Goal: Complete Application Form: Complete application form

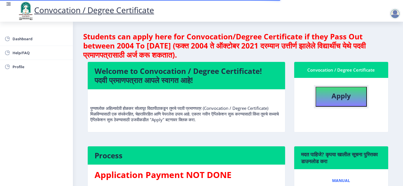
click at [340, 97] on b "Apply" at bounding box center [340, 95] width 19 height 9
select select
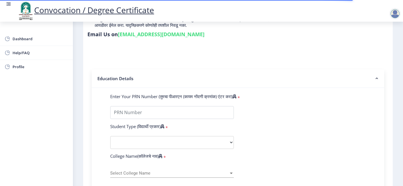
scroll to position [85, 0]
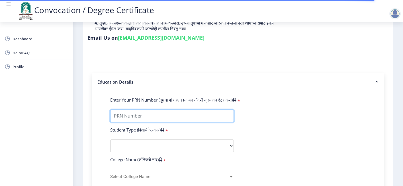
click at [139, 109] on input "Enter Your PRN Number (तुमचा पीआरएन (कायम नोंदणी क्रमांक) एंटर करा)" at bounding box center [172, 115] width 124 height 13
click at [142, 111] on input "Enter Your PRN Number (तुमचा पीआरएन (कायम नोंदणी क्रमांक) एंटर करा)" at bounding box center [172, 115] width 124 height 13
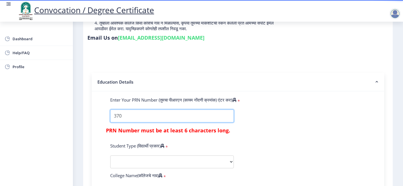
type input "3709"
click at [189, 109] on input "Enter Your PRN Number (तुमचा पीआरएन (कायम नोंदणी क्रमांक) एंटर करा)" at bounding box center [172, 115] width 124 height 13
drag, startPoint x: 106, startPoint y: 106, endPoint x: 92, endPoint y: 106, distance: 13.9
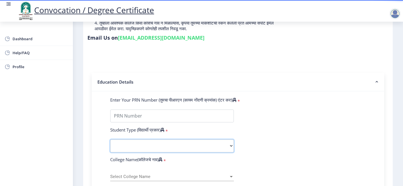
click at [151, 139] on select "Select Student Type Regular External" at bounding box center [172, 145] width 124 height 13
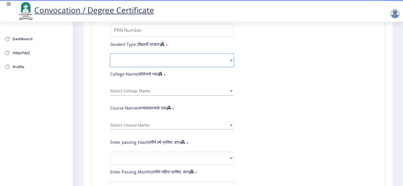
click at [130, 54] on select "Select Student Type Regular External" at bounding box center [172, 60] width 124 height 13
select select "Regular"
click at [110, 54] on select "Select Student Type Regular External" at bounding box center [172, 60] width 124 height 13
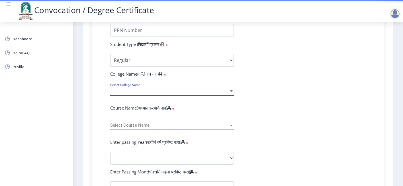
click at [144, 89] on span "Select College Name" at bounding box center [169, 91] width 118 height 5
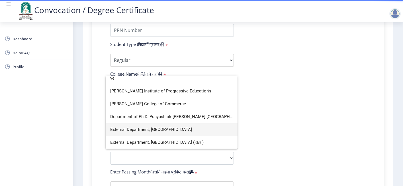
scroll to position [0, 0]
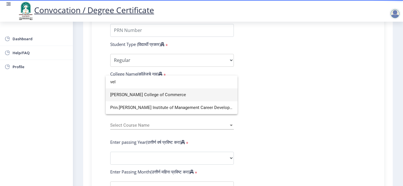
type input "vel"
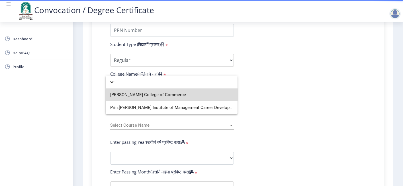
click at [141, 92] on span "[PERSON_NAME] College of Commerce" at bounding box center [171, 94] width 123 height 13
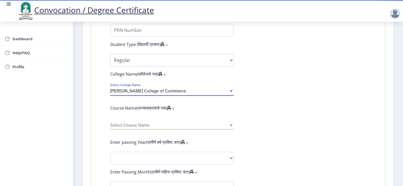
click at [146, 123] on span "Select Course Name" at bounding box center [169, 125] width 118 height 5
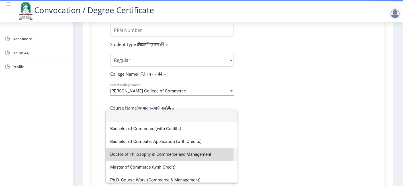
click at [146, 153] on span "Doctor of Philosophy in Commerce and Management" at bounding box center [171, 154] width 123 height 13
select select "January"
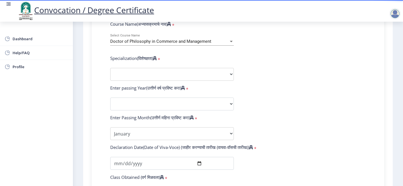
scroll to position [256, 0]
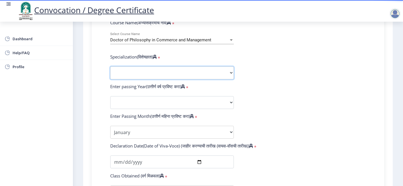
click at [143, 66] on select "Specialization Accountancy Commerce Management Other" at bounding box center [172, 72] width 124 height 13
select select "Accountancy"
click at [110, 66] on select "Specialization Accountancy Commerce Management Other" at bounding box center [172, 72] width 124 height 13
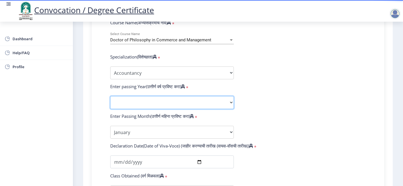
click at [168, 96] on select "2025 2024 2023 2022 2021 2020 2019 2018 2017 2016 2015 2014 2013 2012 2011 2010…" at bounding box center [172, 102] width 124 height 13
select select "2025"
click at [110, 96] on select "2025 2024 2023 2022 2021 2020 2019 2018 2017 2016 2015 2014 2013 2012 2011 2010…" at bounding box center [172, 102] width 124 height 13
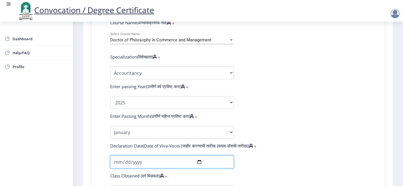
click at [117, 155] on input "date" at bounding box center [172, 161] width 124 height 13
type input "[DATE]"
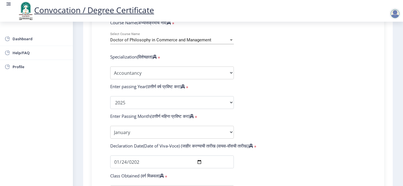
click at [281, 143] on div "Declaration Date(Date of Viva-Voce) (जाहीर करण्याची तारीख (वायवा-वॉसची तारीख)) *" at bounding box center [238, 147] width 264 height 8
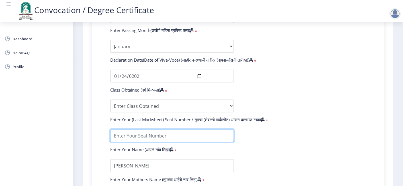
click at [155, 131] on input "textarea" at bounding box center [172, 135] width 124 height 13
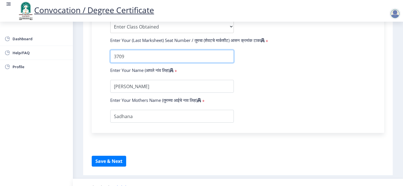
type input "3709"
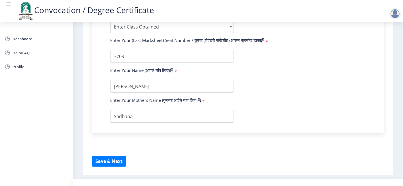
click at [109, 155] on button "Save & Next" at bounding box center [109, 160] width 34 height 11
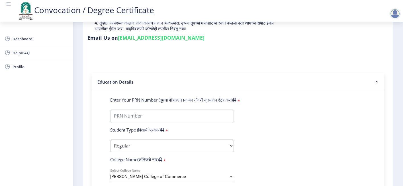
scroll to position [171, 0]
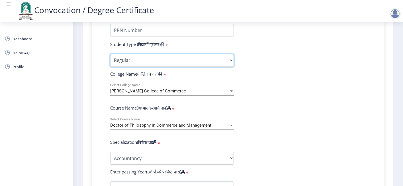
click at [136, 54] on select "Select Student Type Regular External" at bounding box center [172, 60] width 124 height 13
click at [110, 54] on select "Select Student Type Regular External" at bounding box center [172, 60] width 124 height 13
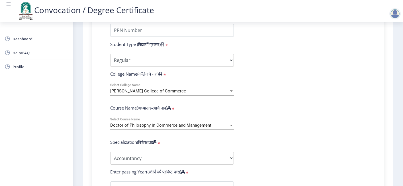
click at [138, 83] on div "[PERSON_NAME] College of Commerce Select College Name" at bounding box center [172, 89] width 124 height 12
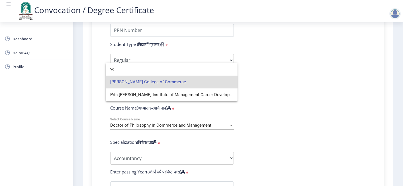
click at [138, 79] on span "[PERSON_NAME] College of Commerce" at bounding box center [171, 81] width 123 height 13
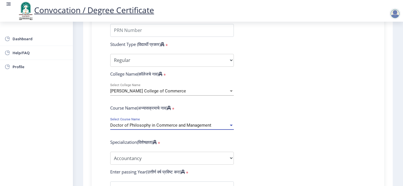
click at [173, 122] on span "Doctor of Philosophy in Commerce and Management" at bounding box center [160, 124] width 101 height 5
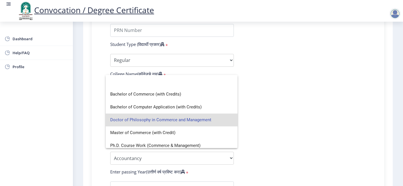
scroll to position [4, 0]
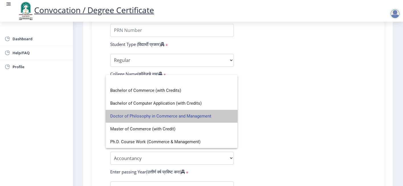
click at [171, 115] on span "Doctor of Philosophy in Commerce and Management" at bounding box center [171, 116] width 123 height 13
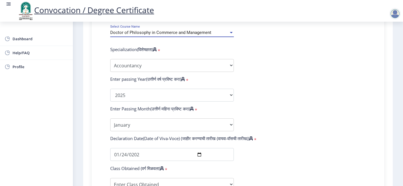
scroll to position [256, 0]
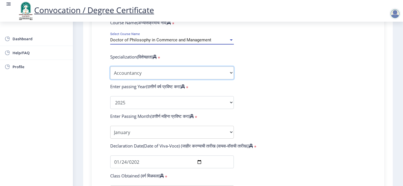
click at [146, 66] on select "Specialization Accountancy Commerce Management Other" at bounding box center [172, 72] width 124 height 13
click at [110, 66] on select "Specialization Accountancy Commerce Management Other" at bounding box center [172, 72] width 124 height 13
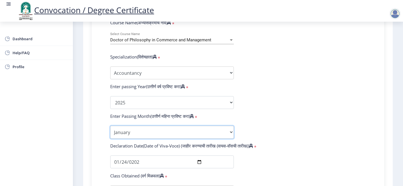
click at [150, 126] on select "Enter Passing Month January February March April May June July August September…" at bounding box center [172, 132] width 124 height 13
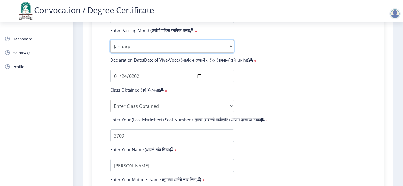
scroll to position [421, 0]
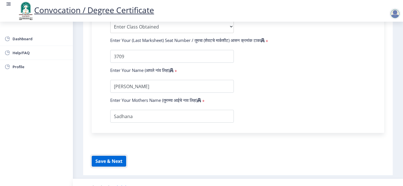
click at [116, 155] on button "Save & Next" at bounding box center [109, 160] width 34 height 11
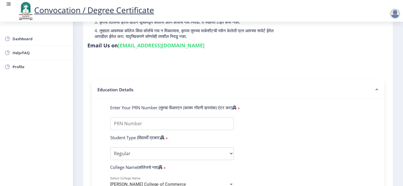
scroll to position [85, 0]
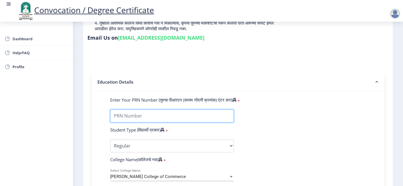
click at [139, 109] on input "Enter Your PRN Number (तुमचा पीआरएन (कायम नोंदणी क्रमांक) एंटर करा)" at bounding box center [172, 115] width 124 height 13
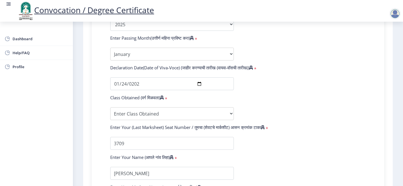
scroll to position [341, 0]
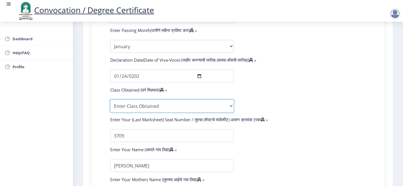
click at [178, 99] on select "Enter Class Obtained FIRST CLASS WITH DISTINCTION FIRST CLASS HIGHER SECOND CLA…" at bounding box center [172, 105] width 124 height 13
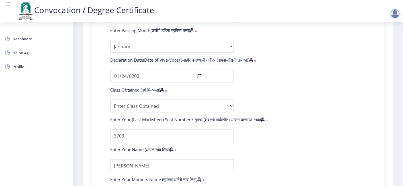
click at [275, 70] on form "Enter Your PRN Number (तुमचा पीआरएन (कायम नोंदणी क्रमांक) एंटर करा) * Student T…" at bounding box center [238, 21] width 264 height 361
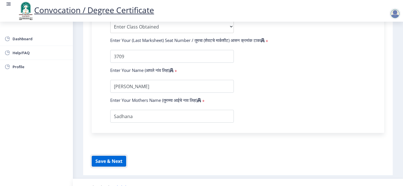
click at [113, 155] on button "Save & Next" at bounding box center [109, 160] width 34 height 11
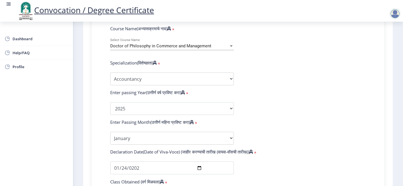
scroll to position [335, 0]
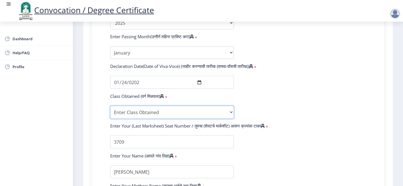
click at [155, 106] on select "Enter Class Obtained FIRST CLASS WITH DISTINCTION FIRST CLASS HIGHER SECOND CLA…" at bounding box center [172, 112] width 124 height 13
select select "FIRST CLASS WITH DISTINCTION"
click at [110, 106] on select "Enter Class Obtained FIRST CLASS WITH DISTINCTION FIRST CLASS HIGHER SECOND CLA…" at bounding box center [172, 112] width 124 height 13
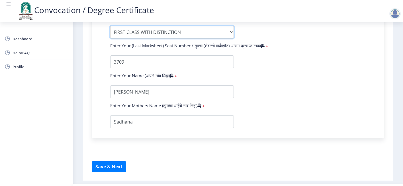
scroll to position [421, 0]
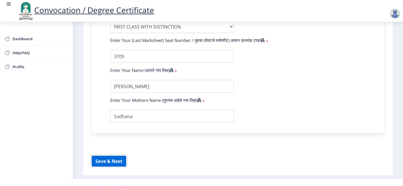
click at [115, 155] on button "Save & Next" at bounding box center [109, 160] width 34 height 11
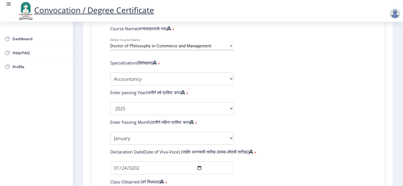
scroll to position [79, 0]
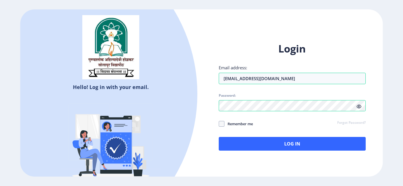
click at [358, 106] on icon at bounding box center [358, 106] width 5 height 4
click at [349, 121] on link "Forgot Password?" at bounding box center [351, 122] width 28 height 5
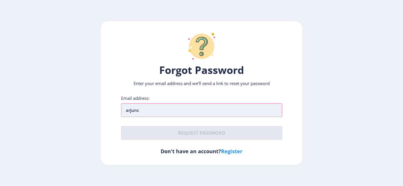
type input "arjunc5"
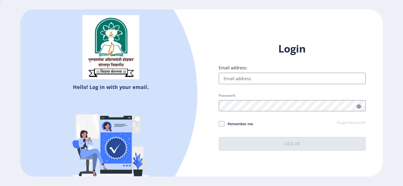
type input "[EMAIL_ADDRESS][DOMAIN_NAME]"
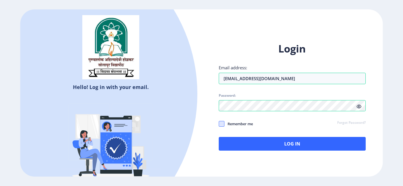
click at [223, 122] on span at bounding box center [222, 124] width 6 height 6
click at [219, 124] on input "Remember me" at bounding box center [219, 124] width 0 height 0
checkbox input "true"
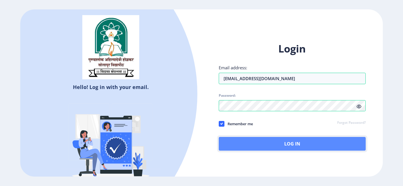
click at [248, 140] on button "Log In" at bounding box center [292, 144] width 147 height 14
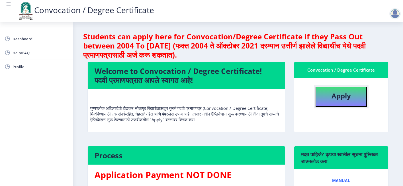
click at [322, 97] on button "Apply" at bounding box center [340, 97] width 51 height 20
select select
click at [334, 98] on b "Apply" at bounding box center [340, 95] width 19 height 9
select select
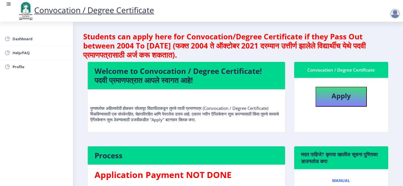
select select
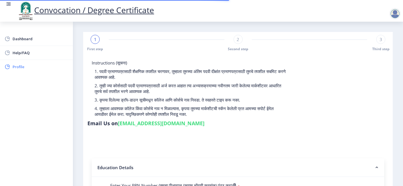
click at [21, 69] on span "Profile" at bounding box center [41, 66] width 56 height 7
select select "[DEMOGRAPHIC_DATA]"
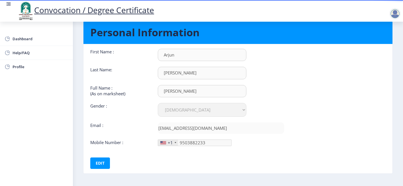
scroll to position [37, 0]
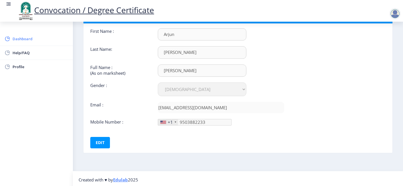
click at [25, 39] on span "Dashboard" at bounding box center [41, 38] width 56 height 7
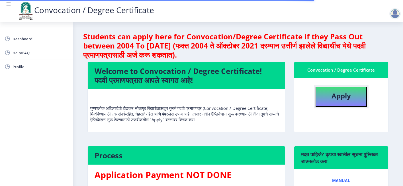
click at [338, 96] on b "Apply" at bounding box center [340, 95] width 19 height 9
select select
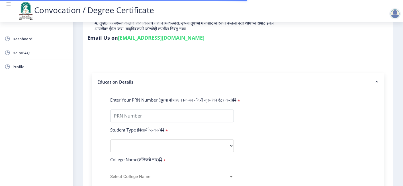
scroll to position [171, 0]
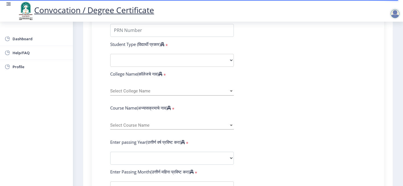
click at [119, 83] on div "Select College Name Select College Name" at bounding box center [172, 89] width 124 height 12
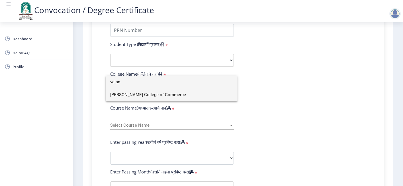
type input "velan"
click at [125, 95] on span "[PERSON_NAME] College of Commerce" at bounding box center [171, 94] width 123 height 13
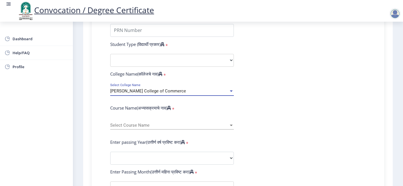
click at [152, 123] on span "Select Course Name" at bounding box center [169, 125] width 118 height 5
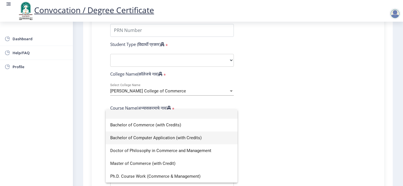
scroll to position [4, 0]
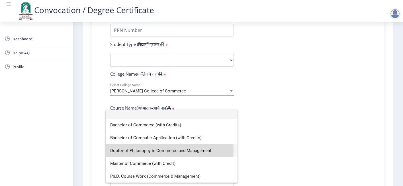
click at [151, 150] on span "Doctor of Philosophy in Commerce and Management" at bounding box center [171, 150] width 123 height 13
select select "January"
select select
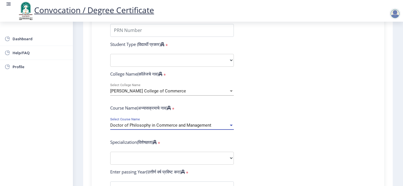
scroll to position [256, 0]
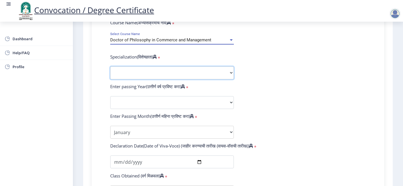
click at [127, 66] on select "Specialization Accountancy Commerce Management Other" at bounding box center [172, 72] width 124 height 13
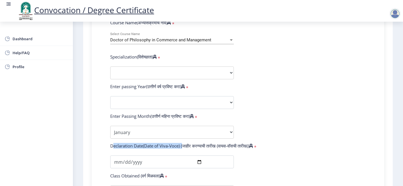
drag, startPoint x: 110, startPoint y: 136, endPoint x: 181, endPoint y: 135, distance: 70.6
click at [181, 143] on label "Declaration Date(Date of Viva-Voce) (जाहीर करण्याची तारीख (वायवा-वॉसची तारीख))" at bounding box center [181, 146] width 143 height 6
copy label "Declaration Date(Date of Viva-Voce)"
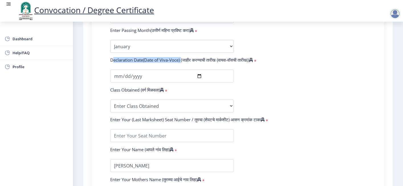
scroll to position [421, 0]
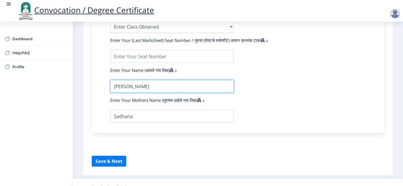
drag, startPoint x: 178, startPoint y: 78, endPoint x: 102, endPoint y: 75, distance: 75.7
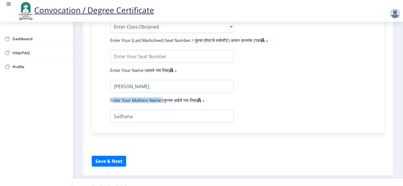
drag, startPoint x: 109, startPoint y: 91, endPoint x: 162, endPoint y: 92, distance: 52.9
click at [162, 97] on div "Enter Your Mothers Name (तुमच्या आईचे नाव लिहा) *" at bounding box center [172, 101] width 132 height 8
copy label "Enter Your Mothers Name"
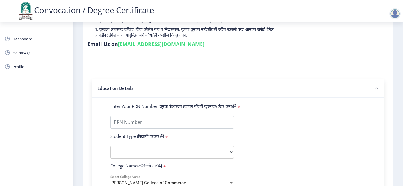
scroll to position [0, 0]
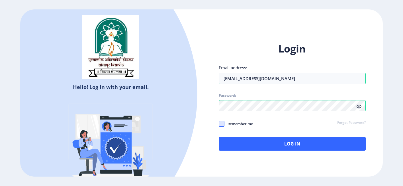
click at [220, 122] on span at bounding box center [222, 124] width 6 height 6
click at [219, 124] on input "Remember me" at bounding box center [219, 124] width 0 height 0
checkbox input "true"
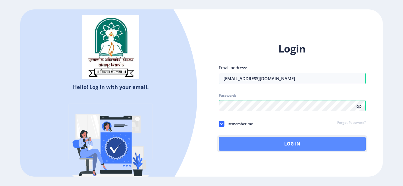
click at [247, 140] on button "Log In" at bounding box center [292, 144] width 147 height 14
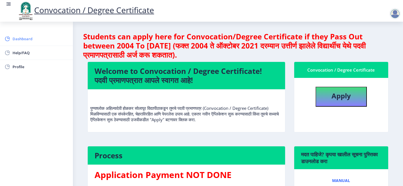
click at [18, 40] on span "Dashboard" at bounding box center [41, 38] width 56 height 7
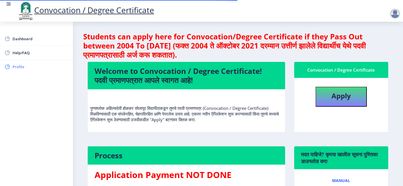
click at [26, 65] on span "Profile" at bounding box center [41, 66] width 56 height 7
select select "[DEMOGRAPHIC_DATA]"
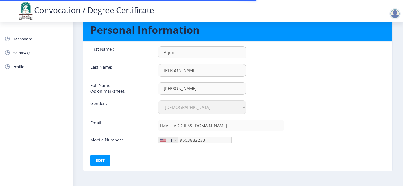
scroll to position [37, 0]
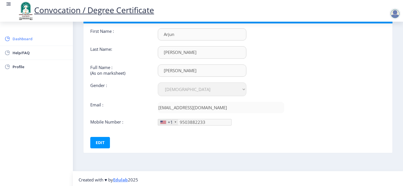
drag, startPoint x: 9, startPoint y: 41, endPoint x: 12, endPoint y: 41, distance: 2.9
click at [10, 41] on rect at bounding box center [8, 39] width 6 height 6
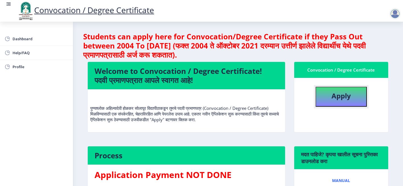
click at [337, 94] on b "Apply" at bounding box center [340, 95] width 19 height 9
select select
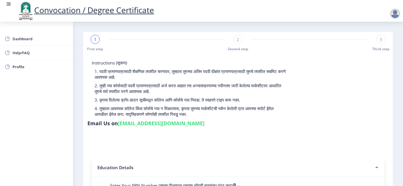
click at [240, 41] on div "2" at bounding box center [237, 39] width 9 height 9
select select
click at [236, 41] on rect at bounding box center [238, 39] width 6 height 6
select select
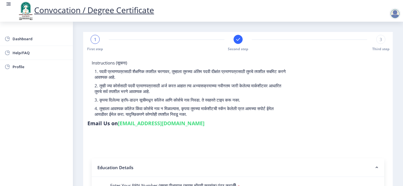
select select
click at [402, 12] on html "Convocation / Degree Certificate Dashboard Help/FAQ Profile 1 First step Second…" at bounding box center [201, 93] width 403 height 186
click at [396, 12] on div at bounding box center [394, 13] width 11 height 11
click at [33, 55] on span "Help/FAQ" at bounding box center [41, 52] width 56 height 7
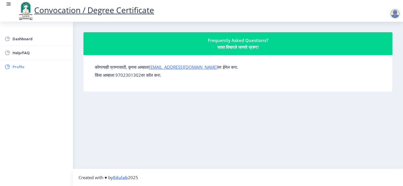
click at [18, 61] on link "Profile" at bounding box center [36, 67] width 73 height 14
select select "[DEMOGRAPHIC_DATA]"
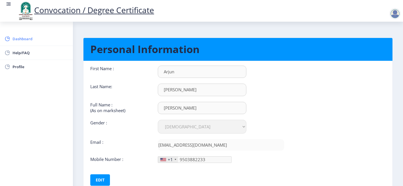
click at [28, 33] on link "Dashboard" at bounding box center [36, 39] width 73 height 14
